Goal: Transaction & Acquisition: Obtain resource

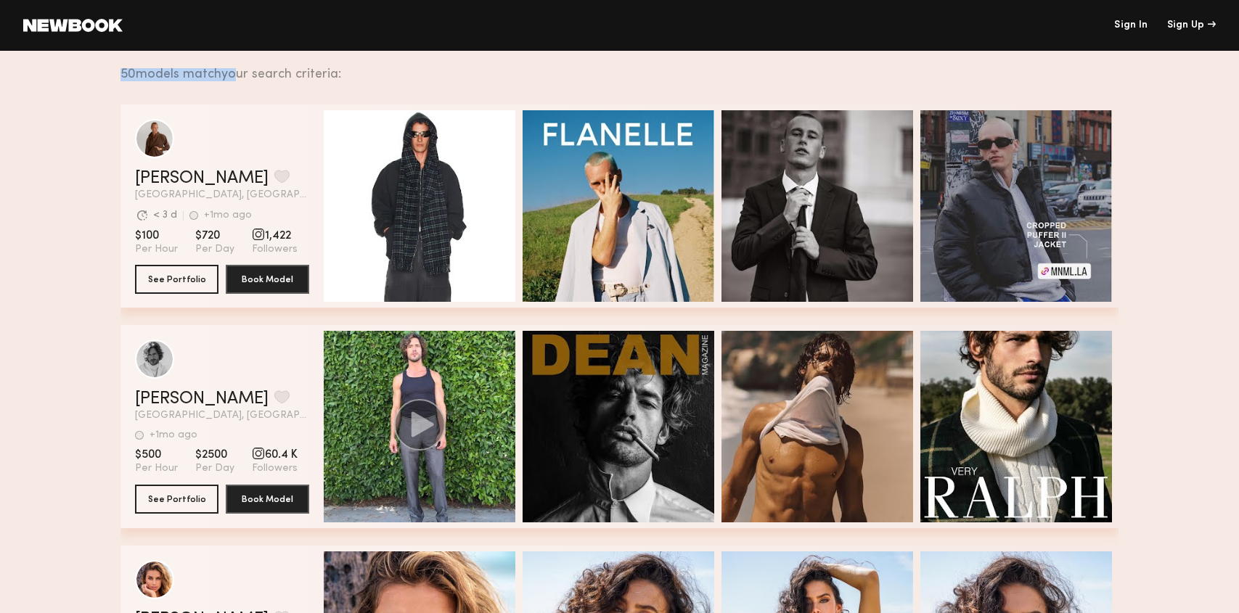
drag, startPoint x: 239, startPoint y: 72, endPoint x: 322, endPoint y: 66, distance: 82.9
click at [321, 66] on div "50 models match your search criteria:" at bounding box center [613, 66] width 986 height 30
click at [322, 66] on div "50 models match your search criteria:" at bounding box center [613, 66] width 986 height 30
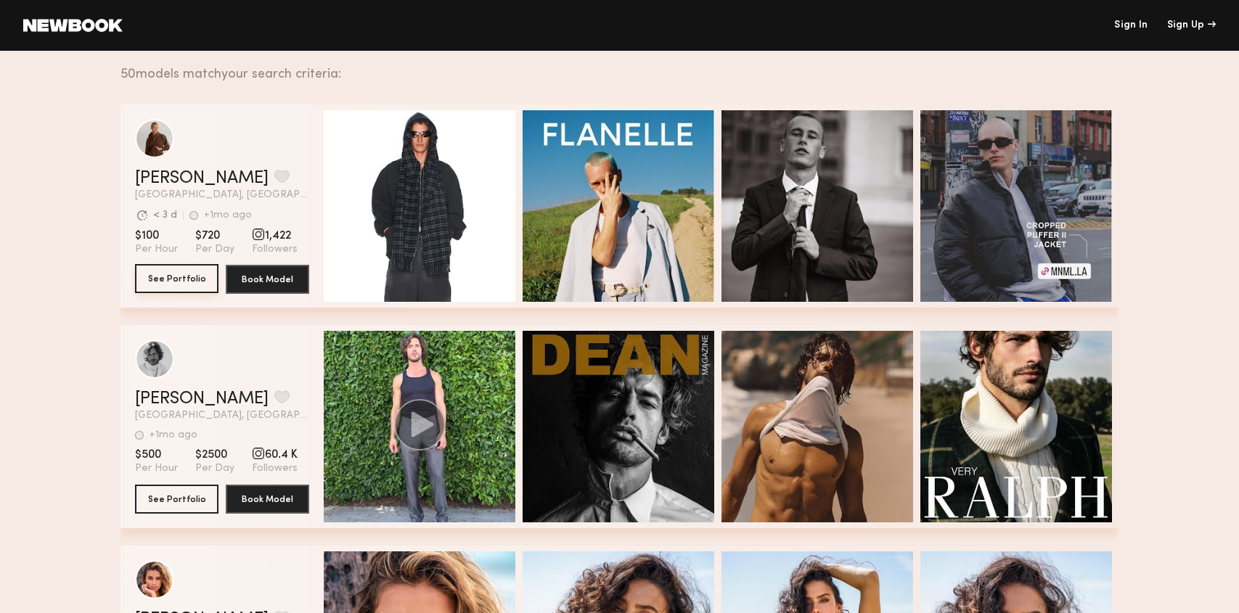
click at [198, 289] on button "See Portfolio" at bounding box center [176, 278] width 83 height 29
